Goal: Task Accomplishment & Management: Manage account settings

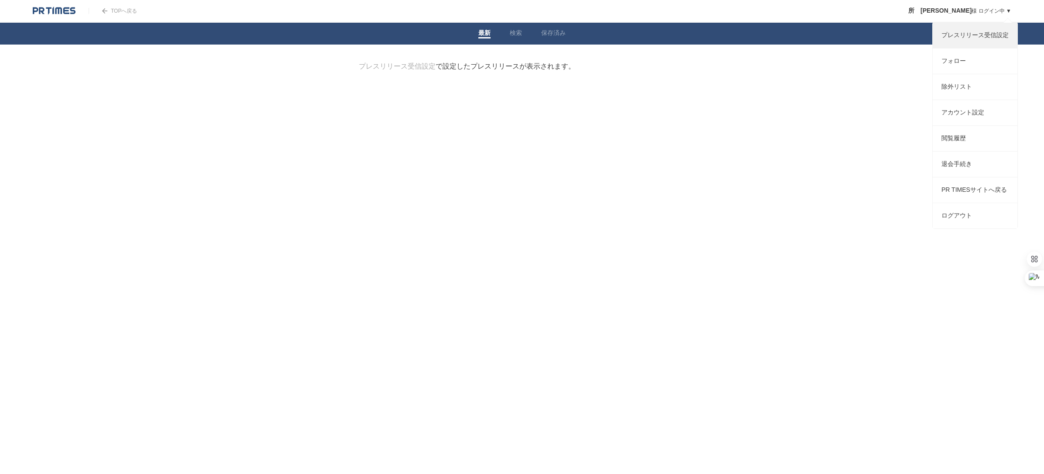
click at [963, 39] on link "プレスリリース受信設定" at bounding box center [975, 35] width 85 height 25
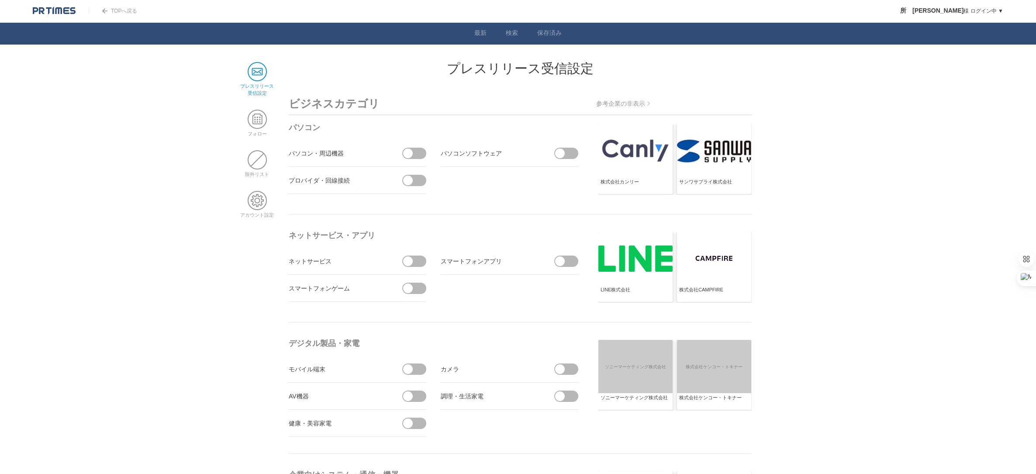
click at [260, 73] on span at bounding box center [257, 71] width 19 height 19
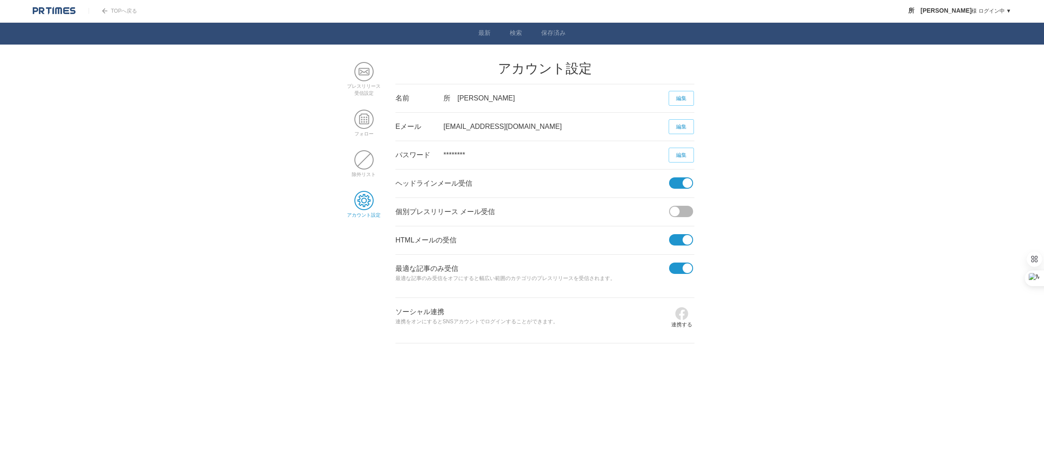
click at [692, 182] on span at bounding box center [681, 188] width 24 height 23
click at [0, 0] on input "checkbox" at bounding box center [0, 0] width 0 height 0
click at [686, 243] on span at bounding box center [688, 240] width 10 height 10
click at [0, 0] on input "checkbox" at bounding box center [0, 0] width 0 height 0
click at [690, 269] on span at bounding box center [688, 268] width 10 height 10
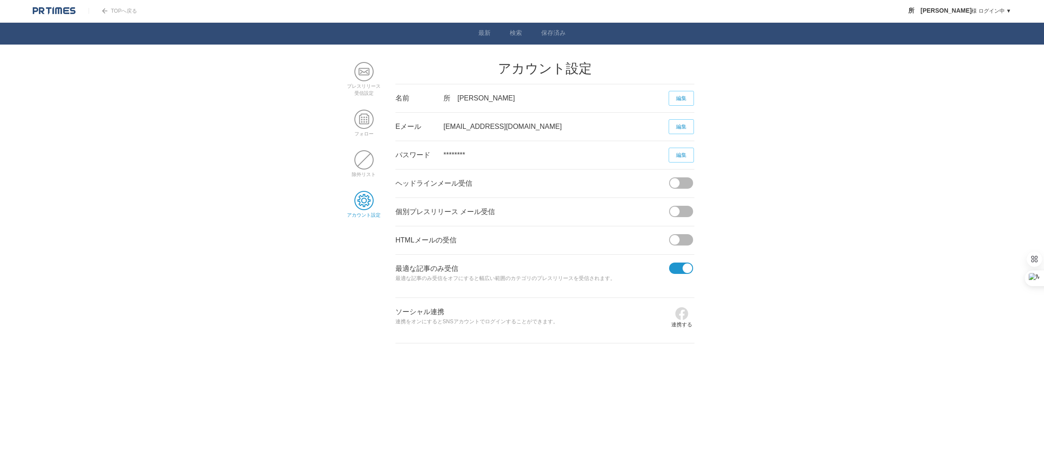
click at [0, 0] on input "checkbox" at bounding box center [0, 0] width 0 height 0
click at [905, 273] on body "TOPへ戻る 所　久美子 様 ログイン中 ▼ プレスリリース受信設定 フォロー 除外リスト アカウント設定 閲覧履歴 退会手続き PR TIMESサイトへ戻る…" at bounding box center [522, 171] width 1044 height 343
click at [371, 204] on span at bounding box center [364, 200] width 19 height 19
click at [367, 78] on span at bounding box center [364, 71] width 19 height 19
